Goal: Transaction & Acquisition: Purchase product/service

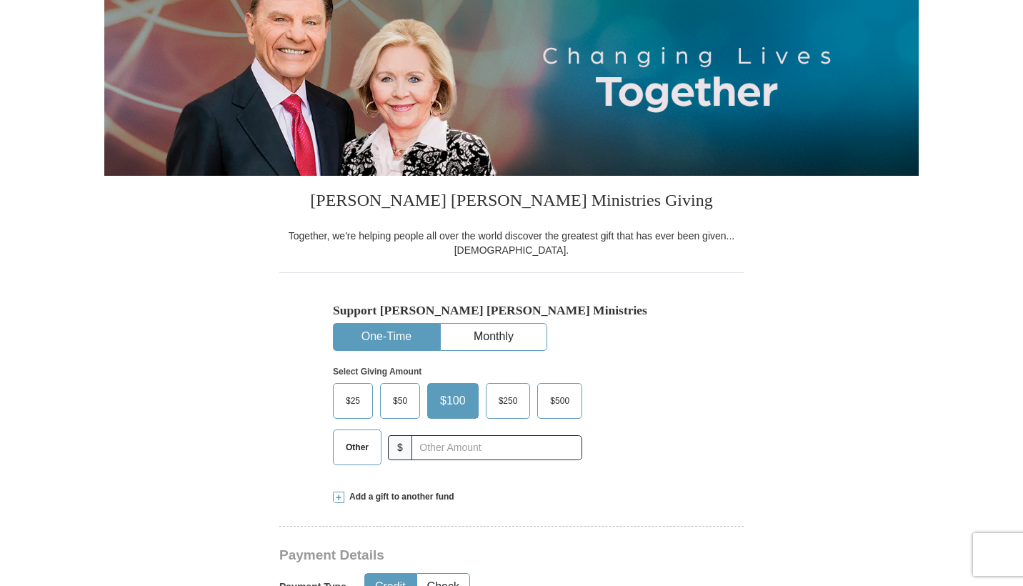
scroll to position [183, 0]
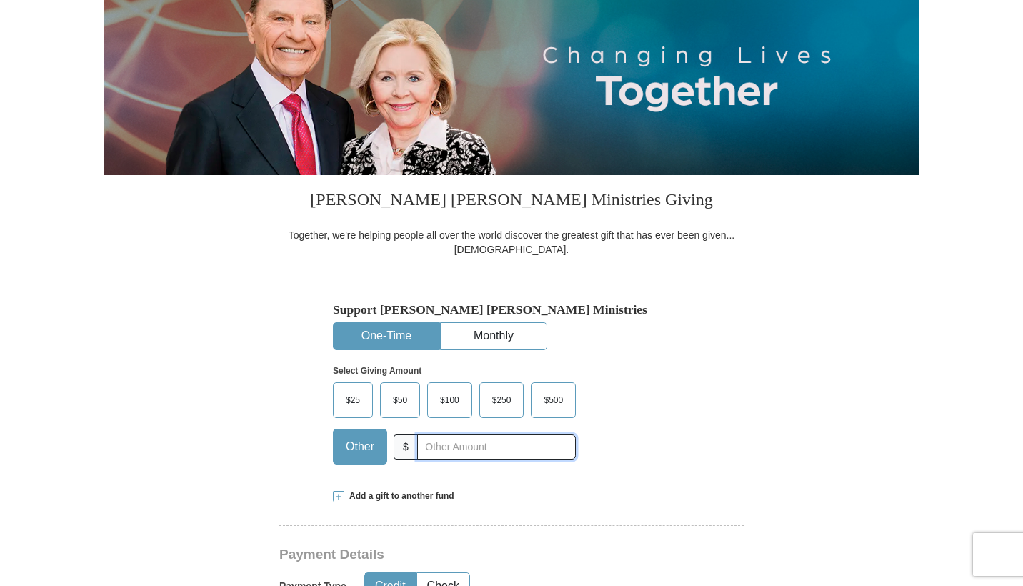
click at [417, 460] on input "text" at bounding box center [496, 446] width 159 height 25
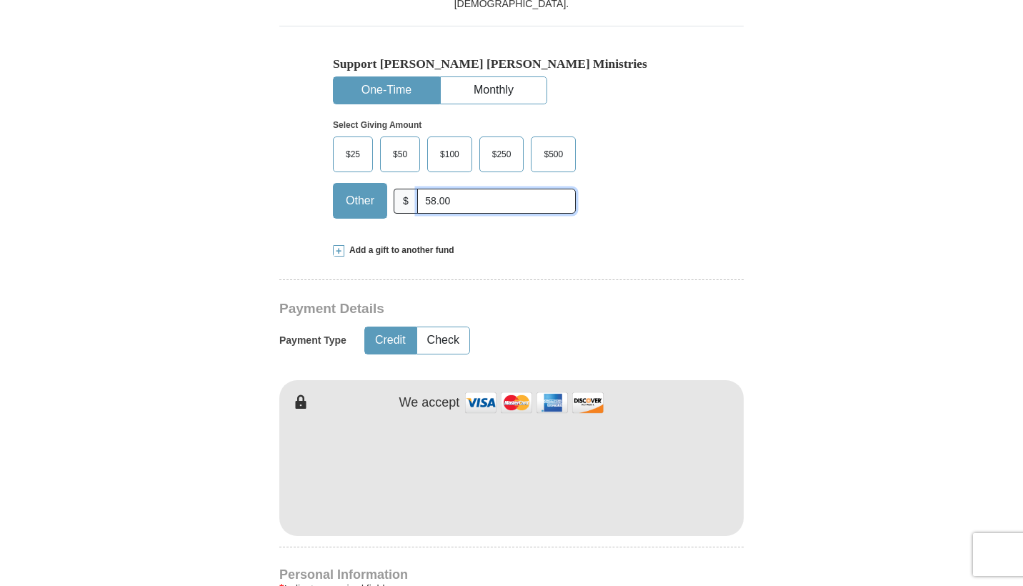
scroll to position [429, 0]
click at [417, 213] on input "58.00" at bounding box center [496, 200] width 159 height 25
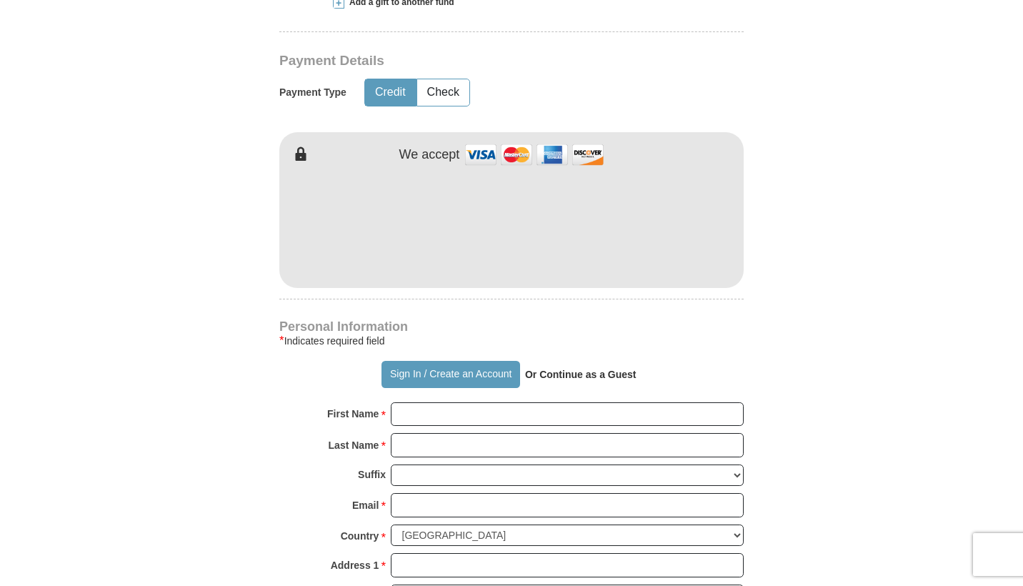
scroll to position [677, 0]
type input "78.00"
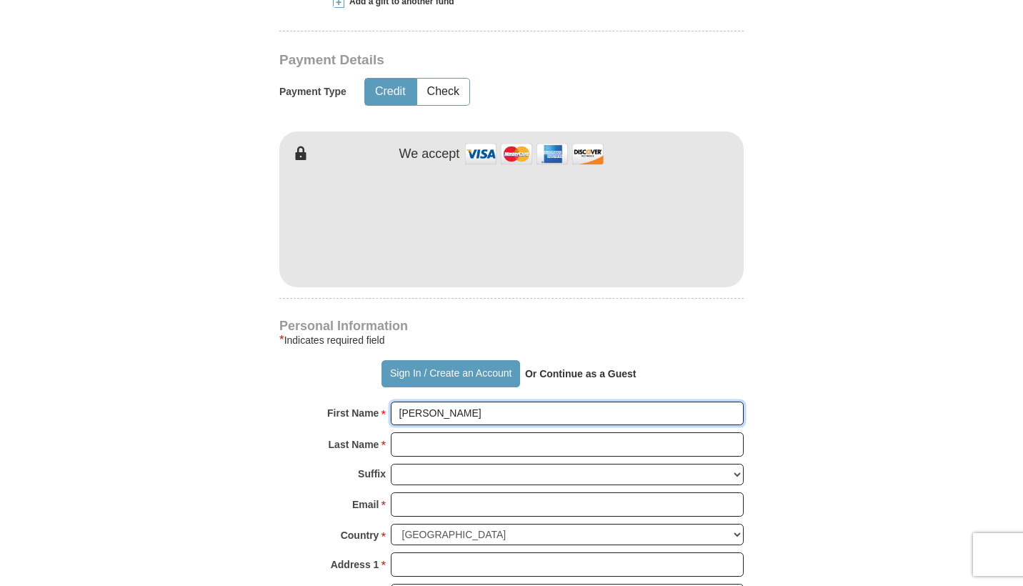
type input "[PERSON_NAME]"
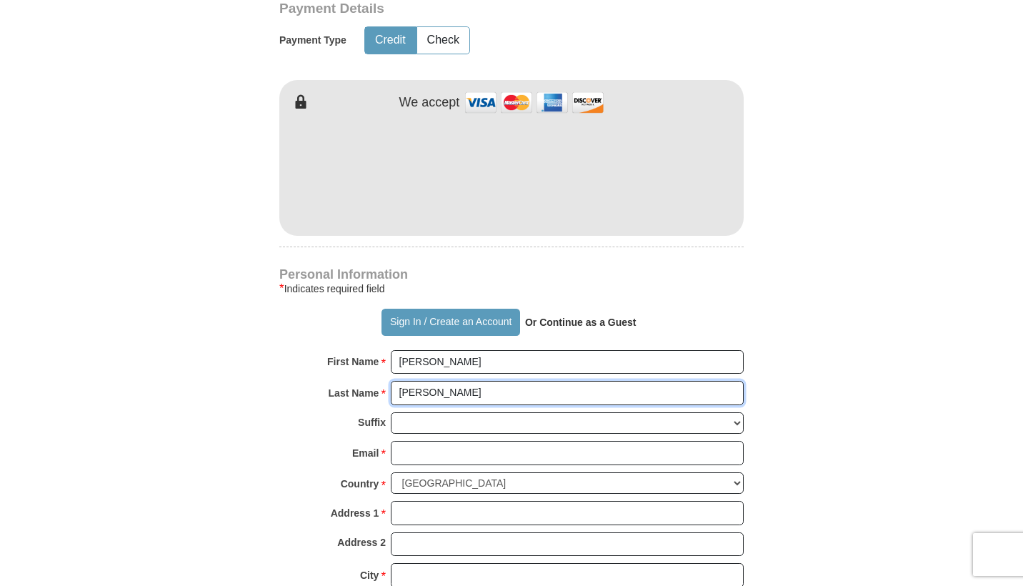
scroll to position [730, 0]
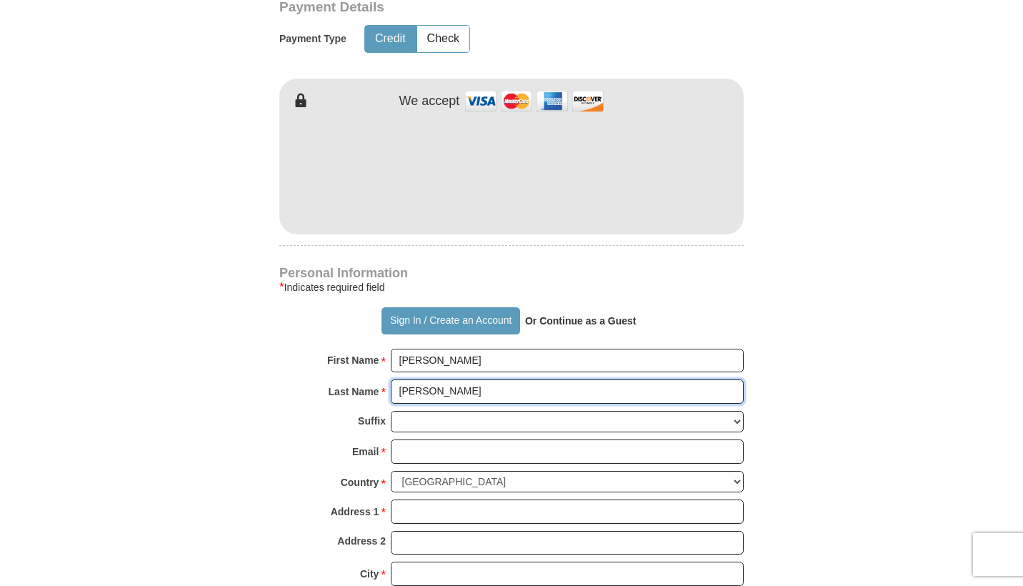
type input "[PERSON_NAME]"
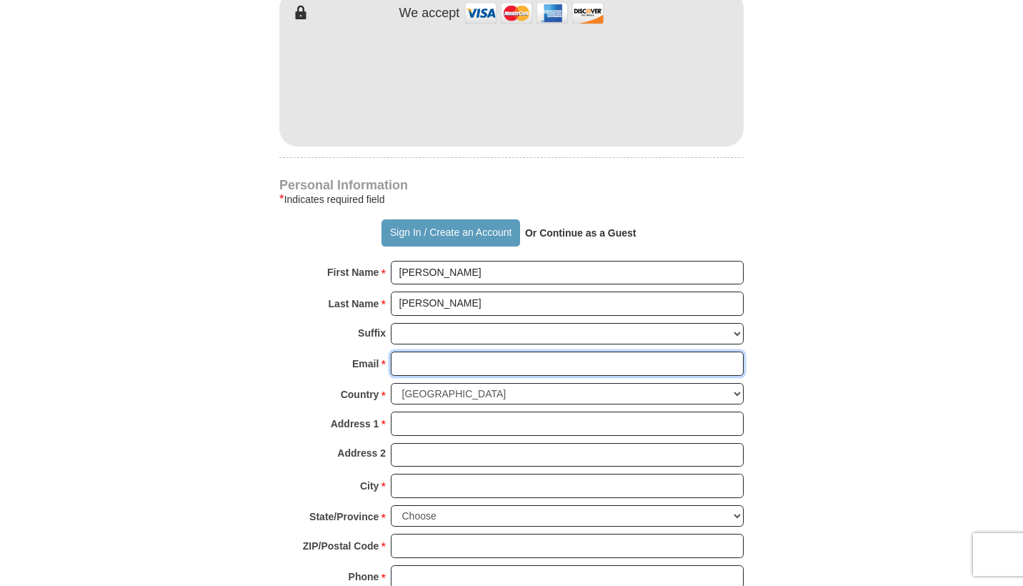
scroll to position [850, 0]
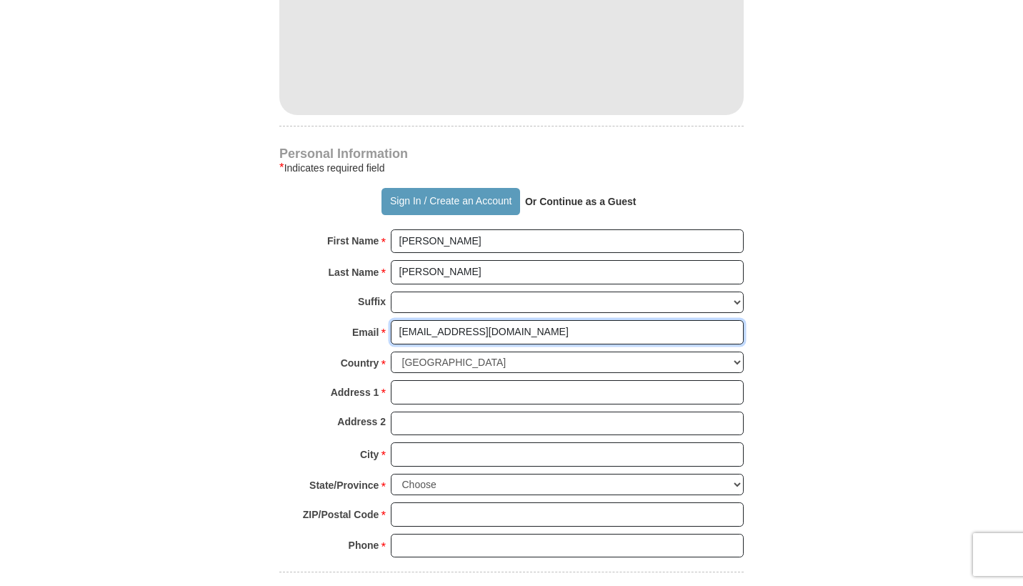
type input "[EMAIL_ADDRESS][DOMAIN_NAME]"
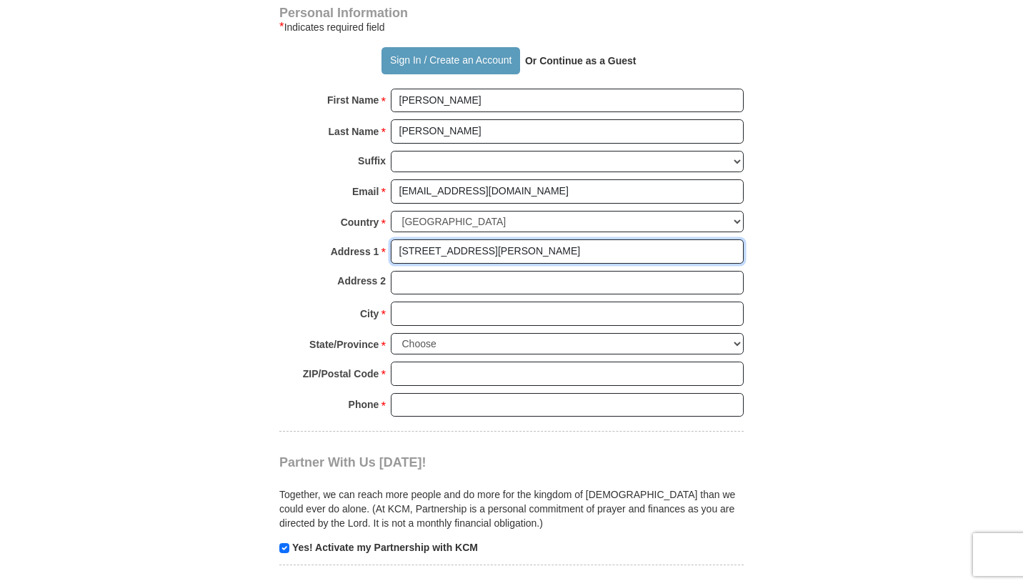
scroll to position [995, 0]
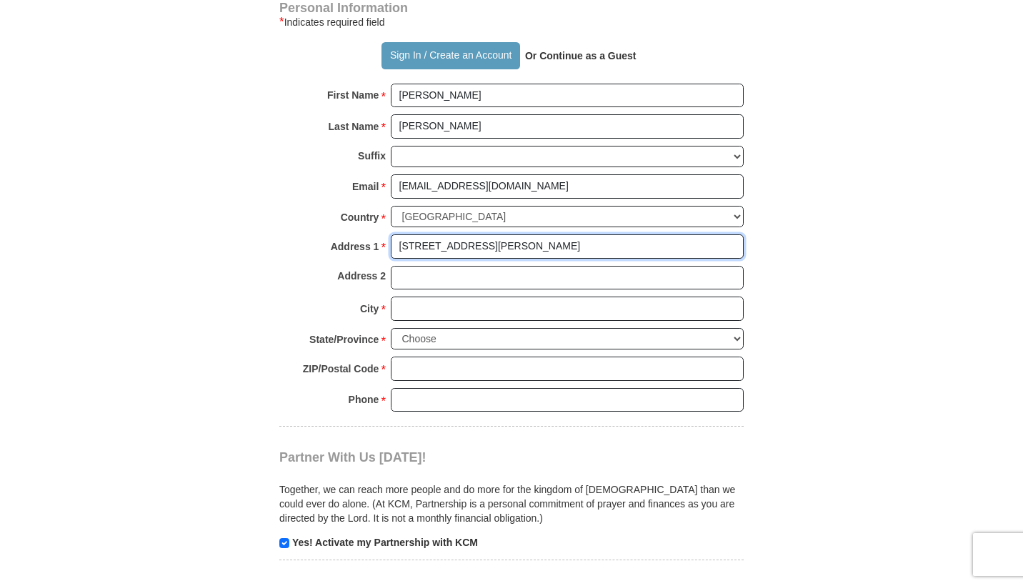
type input "[STREET_ADDRESS][PERSON_NAME]"
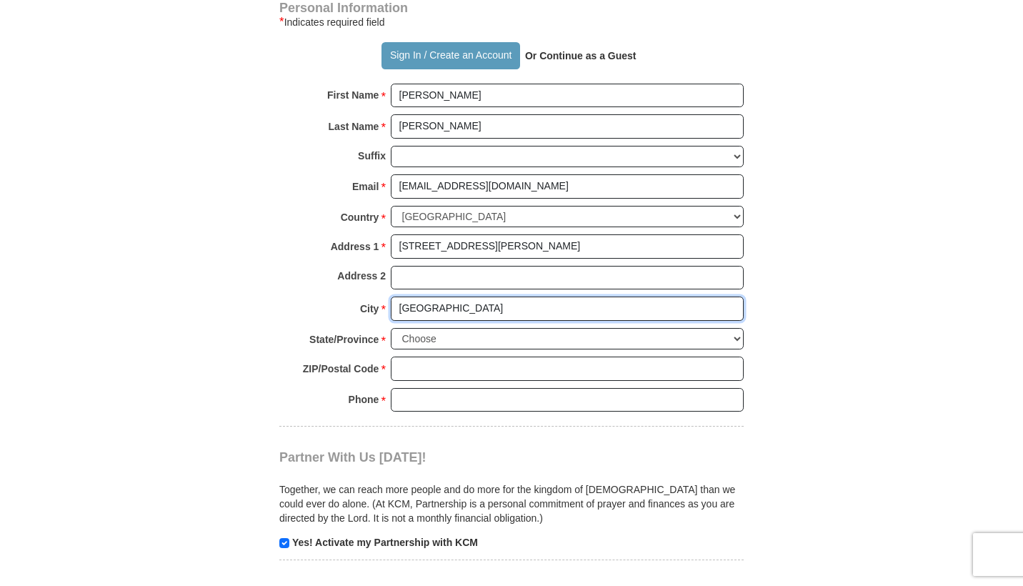
type input "[GEOGRAPHIC_DATA]"
click at [736, 349] on select "Choose [US_STATE] [US_STATE] [US_STATE] [US_STATE] [US_STATE] Armed Forces Amer…" at bounding box center [567, 339] width 353 height 22
select select "[GEOGRAPHIC_DATA]"
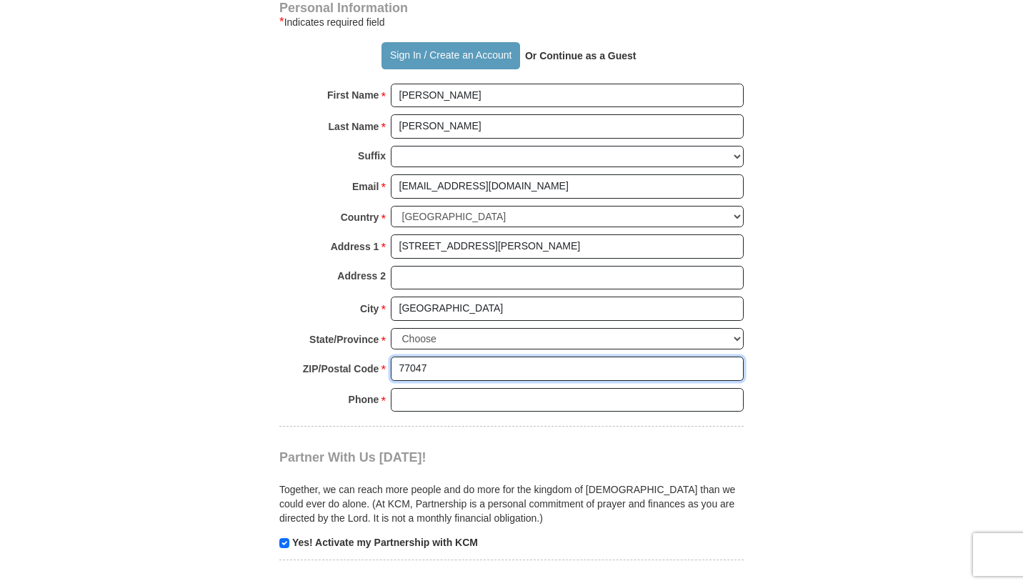
type input "77047"
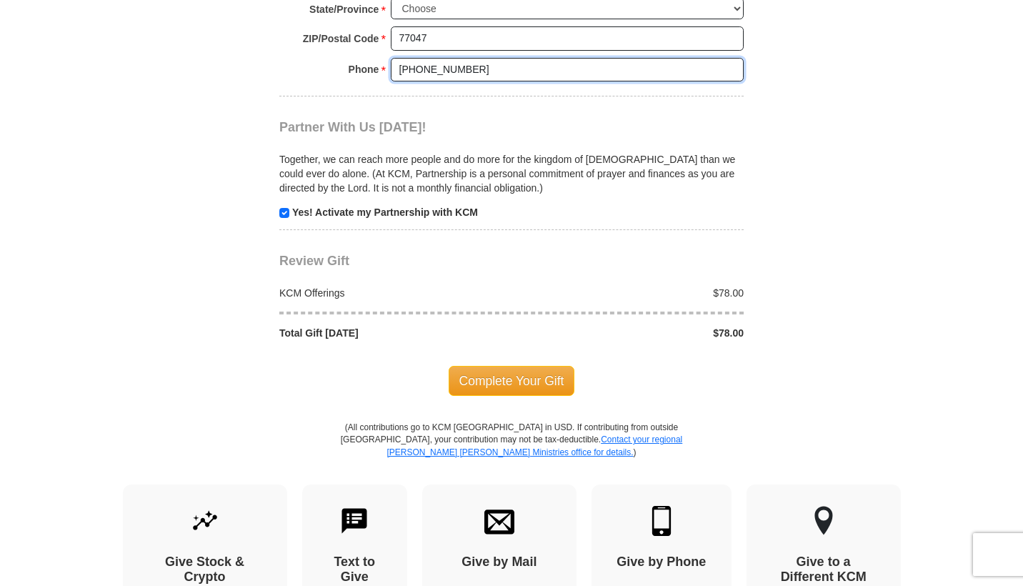
scroll to position [1326, 0]
type input "[PHONE_NUMBER]"
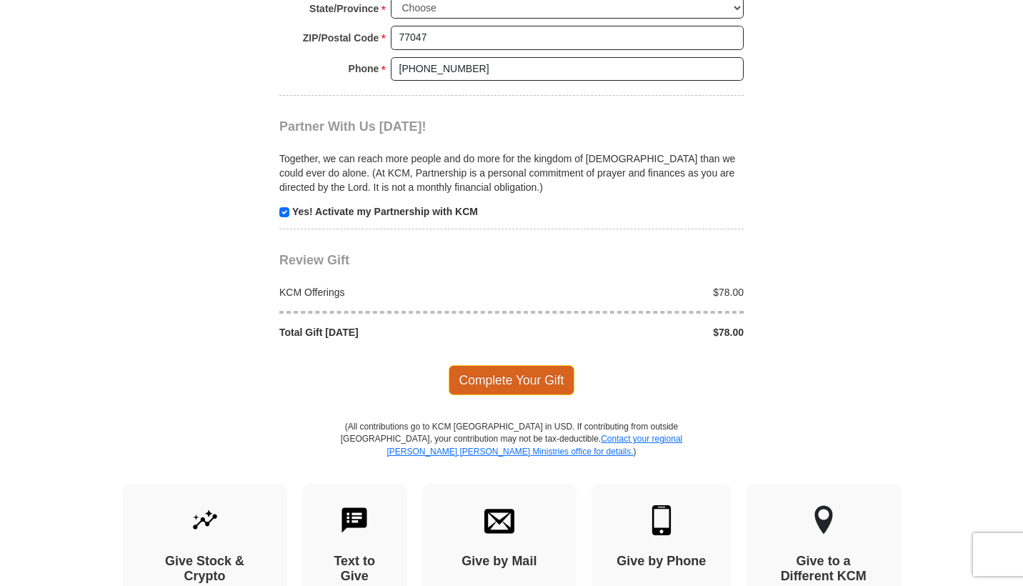
click at [465, 386] on span "Complete Your Gift" at bounding box center [512, 380] width 126 height 30
